Goal: Information Seeking & Learning: Understand process/instructions

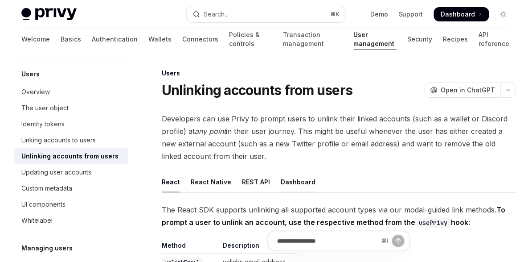
scroll to position [1, 0]
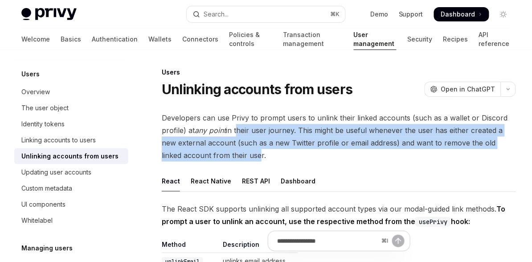
drag, startPoint x: 236, startPoint y: 132, endPoint x: 235, endPoint y: 153, distance: 21.4
click at [235, 153] on span "Developers can use Privy to prompt users to unlink their linked accounts (such …" at bounding box center [339, 136] width 354 height 50
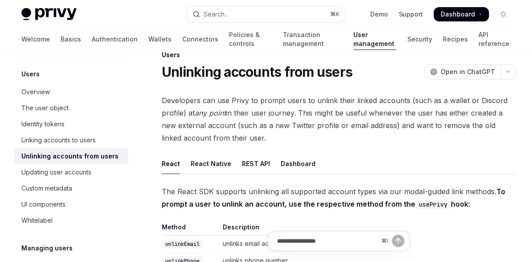
scroll to position [21, 0]
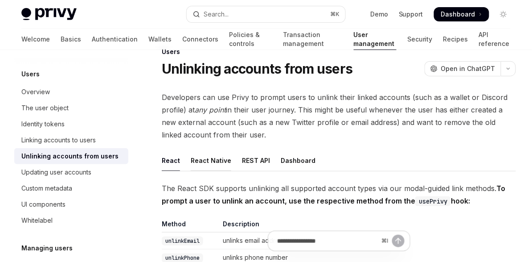
click at [221, 165] on div "React Native" at bounding box center [211, 160] width 41 height 21
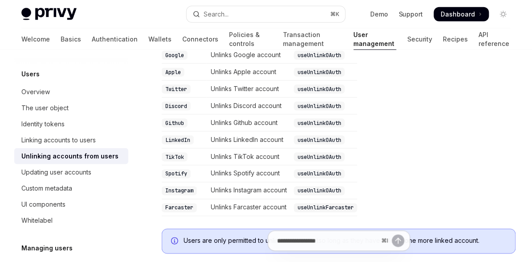
scroll to position [92, 0]
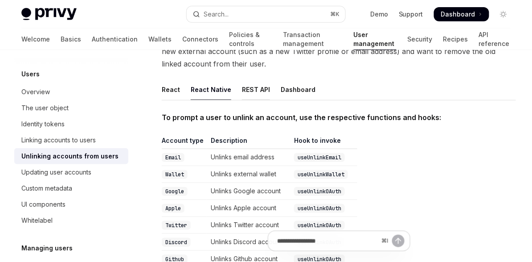
click at [254, 93] on div "REST API" at bounding box center [256, 89] width 28 height 21
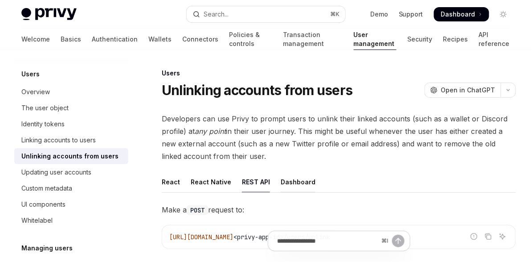
click at [297, 180] on div "Dashboard" at bounding box center [298, 181] width 35 height 21
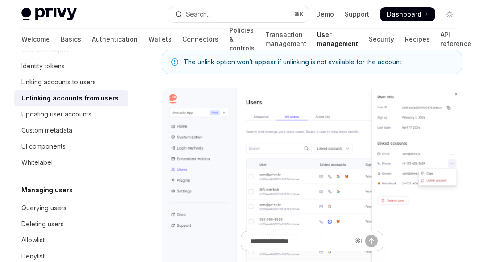
scroll to position [107, 0]
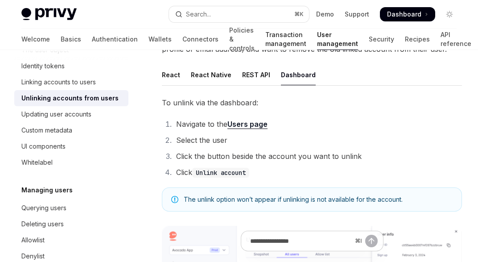
click at [265, 36] on link "Transaction management" at bounding box center [285, 39] width 41 height 21
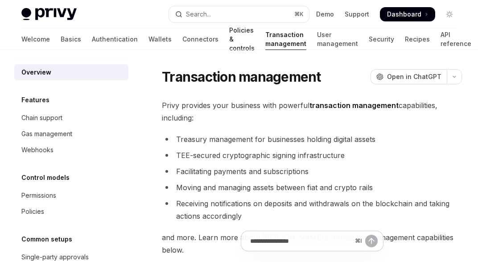
click at [229, 38] on link "Policies & controls" at bounding box center [241, 39] width 25 height 21
type textarea "*"
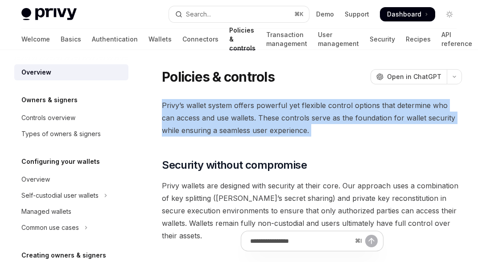
drag, startPoint x: 160, startPoint y: 102, endPoint x: 296, endPoint y: 146, distance: 143.3
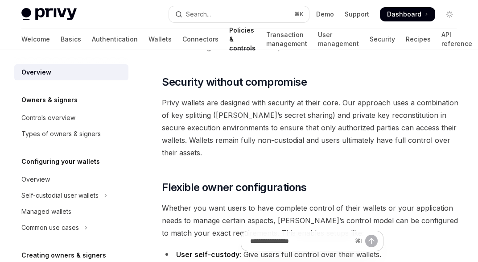
scroll to position [70, 0]
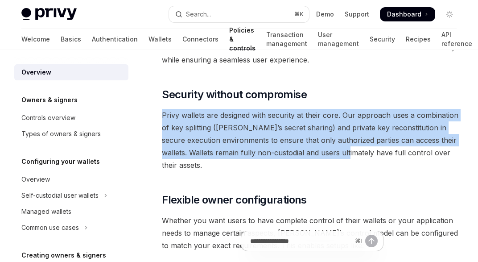
drag, startPoint x: 158, startPoint y: 114, endPoint x: 345, endPoint y: 147, distance: 190.1
click at [345, 147] on span "Privy wallets are designed with security at their core. Our approach uses a com…" at bounding box center [312, 140] width 300 height 62
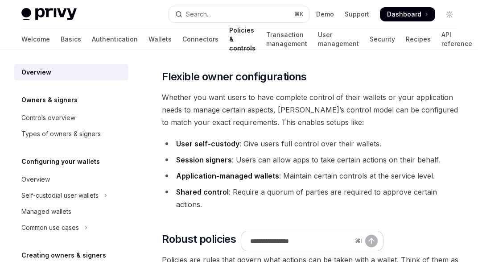
scroll to position [211, 0]
